Goal: Information Seeking & Learning: Learn about a topic

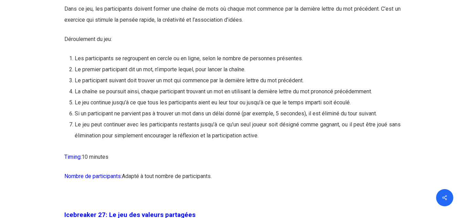
scroll to position [6126, 0]
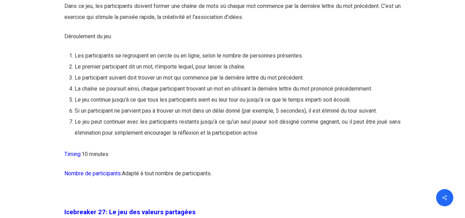
drag, startPoint x: 322, startPoint y: 100, endPoint x: 332, endPoint y: 107, distance: 12.6
click at [332, 107] on ol "Les participants se regroupent en cercle ou en ligne, selon le nombre de person…" at bounding box center [238, 94] width 326 height 88
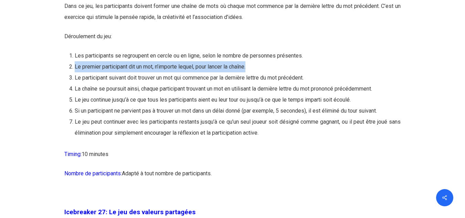
click at [332, 72] on li "Le premier participant dit un mot, n’importe lequel, pour lancer la chaîne." at bounding box center [238, 66] width 326 height 11
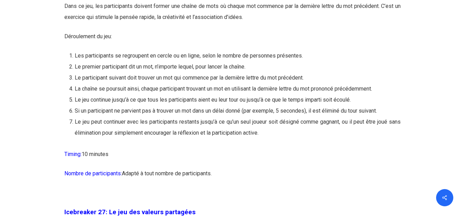
click at [332, 72] on li "Le premier participant dit un mot, n’importe lequel, pour lancer la chaîne." at bounding box center [238, 66] width 326 height 11
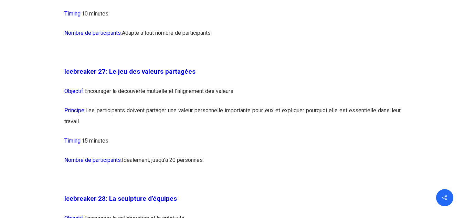
scroll to position [6341, 0]
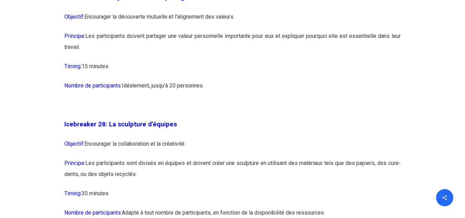
click at [327, 80] on p "Timing: 15 minutes" at bounding box center [232, 70] width 336 height 19
drag, startPoint x: 327, startPoint y: 121, endPoint x: 291, endPoint y: 104, distance: 39.4
click at [291, 61] on p "Principe: Les participants doivent partager une valeur personnelle importante p…" at bounding box center [232, 46] width 336 height 30
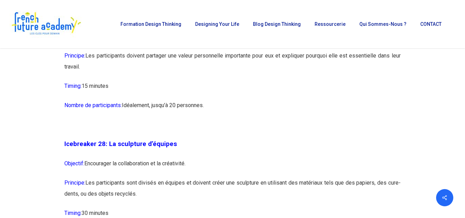
scroll to position [6319, 0]
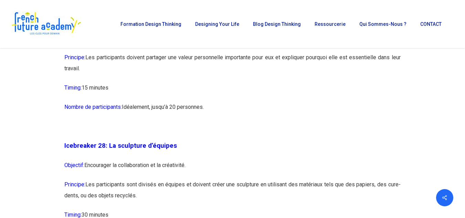
drag, startPoint x: 300, startPoint y: 73, endPoint x: 312, endPoint y: 95, distance: 24.8
click at [334, 82] on p "Principe: Les participants doivent partager une valeur personnelle importante p…" at bounding box center [232, 67] width 336 height 30
drag, startPoint x: 266, startPoint y: 105, endPoint x: 286, endPoint y: 105, distance: 20.3
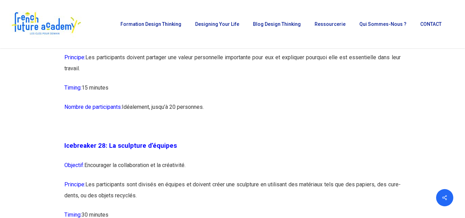
click at [286, 82] on p "Principe: Les participants doivent partager une valeur personnelle importante p…" at bounding box center [232, 67] width 336 height 30
click at [340, 82] on p "Principe: Les participants doivent partager une valeur personnelle importante p…" at bounding box center [232, 67] width 336 height 30
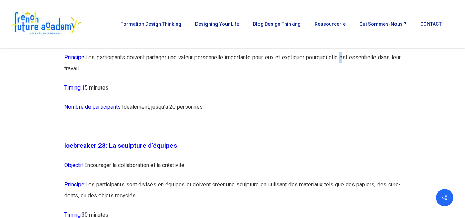
click at [340, 82] on p "Principe: Les participants doivent partager une valeur personnelle importante p…" at bounding box center [232, 67] width 336 height 30
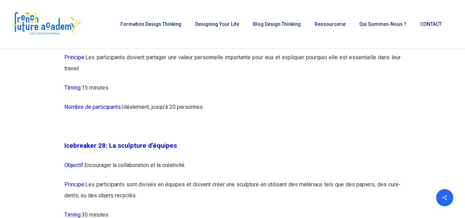
click at [340, 82] on p "Principe: Les participants doivent partager une valeur personnelle importante p…" at bounding box center [232, 67] width 336 height 30
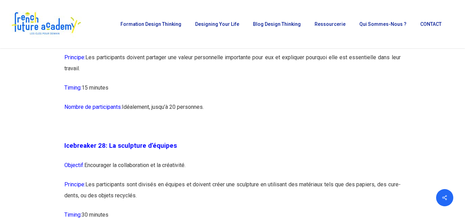
click at [340, 82] on p "Principe: Les participants doivent partager une valeur personnelle importante p…" at bounding box center [232, 67] width 336 height 30
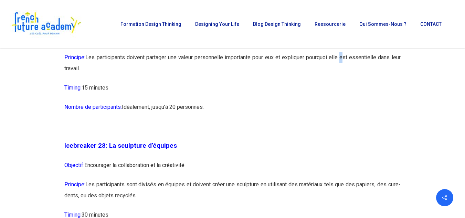
click at [340, 82] on p "Principe: Les participants doivent partager une valeur personnelle importante p…" at bounding box center [232, 67] width 336 height 30
click at [227, 82] on p "Principe: Les participants doivent partager une valeur personnelle importante p…" at bounding box center [232, 67] width 336 height 30
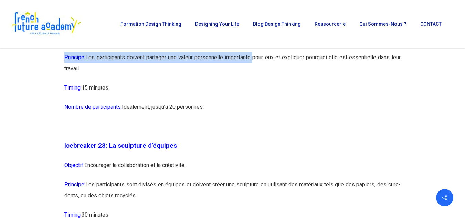
drag, startPoint x: 227, startPoint y: 105, endPoint x: 134, endPoint y: 87, distance: 94.7
click at [134, 52] on p "Objectif: Encourager la découverte mutuelle et l’alignement des valeurs." at bounding box center [232, 42] width 336 height 19
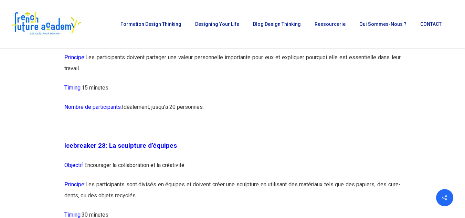
click at [134, 52] on p "Objectif: Encourager la découverte mutuelle et l’alignement des valeurs." at bounding box center [232, 42] width 336 height 19
click at [200, 82] on p "Principe: Les participants doivent partager une valeur personnelle importante p…" at bounding box center [232, 67] width 336 height 30
click at [261, 52] on p "Objectif: Encourager la découverte mutuelle et l’alignement des valeurs." at bounding box center [232, 42] width 336 height 19
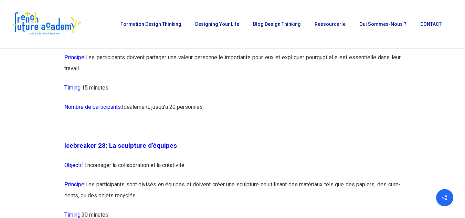
click at [261, 52] on p "Objectif: Encourager la découverte mutuelle et l’alignement des valeurs." at bounding box center [232, 42] width 336 height 19
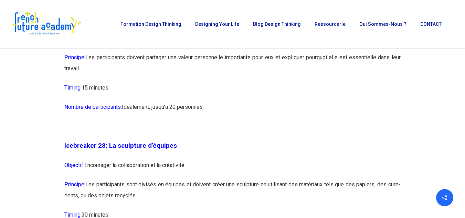
click at [261, 52] on p "Objectif: Encourager la découverte mutuelle et l’alignement des valeurs." at bounding box center [232, 42] width 336 height 19
click at [280, 102] on p "Timing: 15 minutes" at bounding box center [232, 91] width 336 height 19
